Goal: Communication & Community: Share content

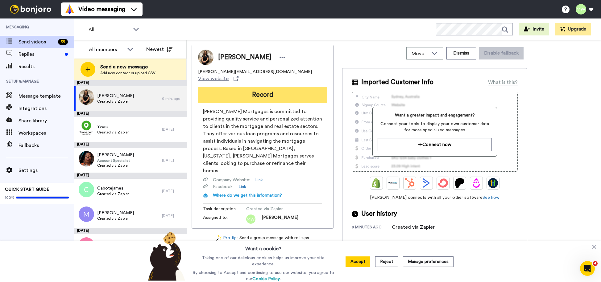
click at [297, 87] on button "Record" at bounding box center [262, 95] width 129 height 16
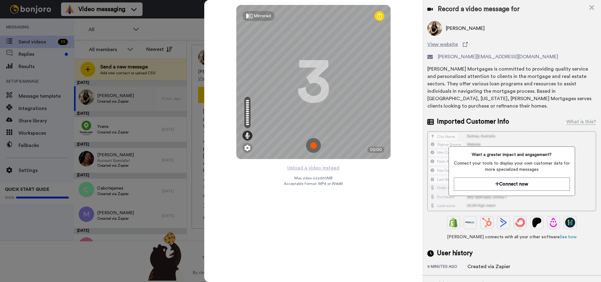
click at [314, 148] on img at bounding box center [313, 145] width 15 height 15
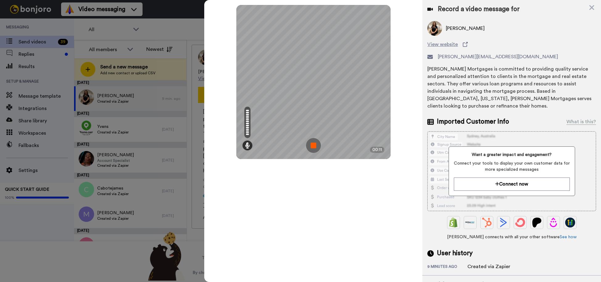
click at [314, 148] on img at bounding box center [313, 145] width 15 height 15
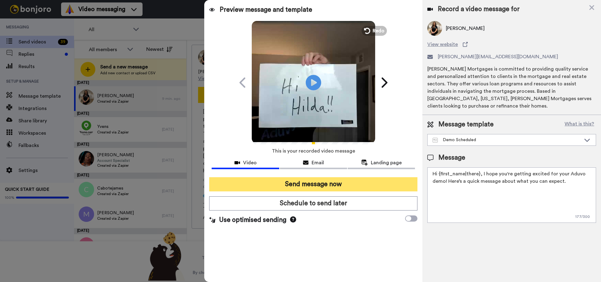
click at [319, 182] on button "Send message now" at bounding box center [313, 184] width 208 height 14
